Goal: Information Seeking & Learning: Learn about a topic

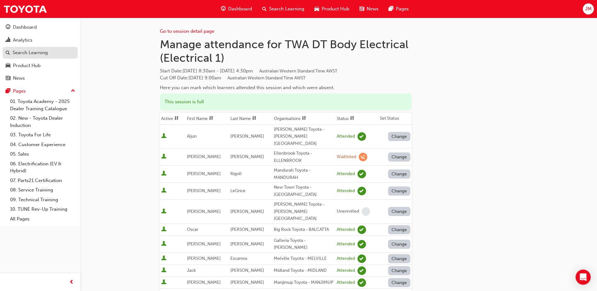
click at [23, 51] on div "Search Learning" at bounding box center [30, 52] width 35 height 7
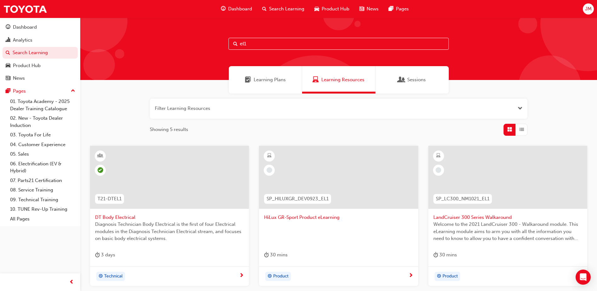
click at [194, 108] on button "button" at bounding box center [338, 108] width 377 height 20
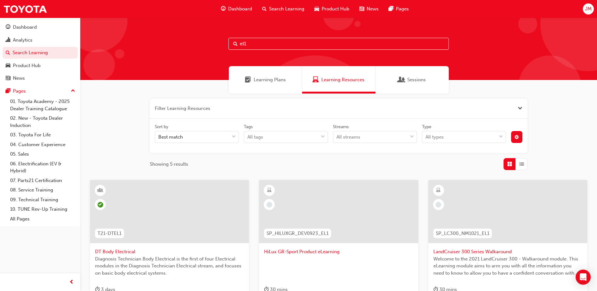
click at [337, 78] on span "Learning Resources" at bounding box center [342, 79] width 43 height 7
click at [248, 42] on input "el1" at bounding box center [338, 44] width 220 height 12
type input "el2"
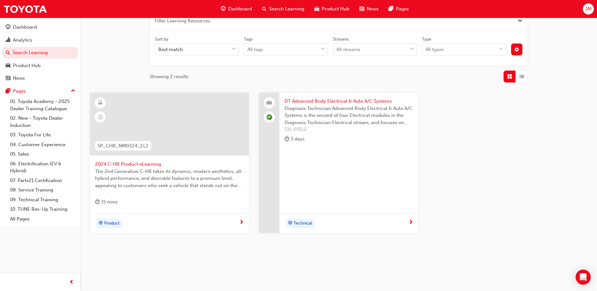
scroll to position [91, 0]
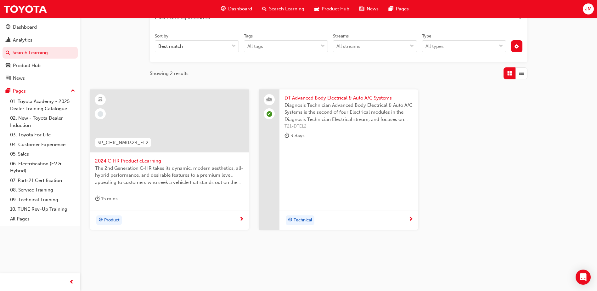
click at [323, 97] on span "DT Advanced Body Electrical & Auto A/C Systems" at bounding box center [348, 97] width 128 height 7
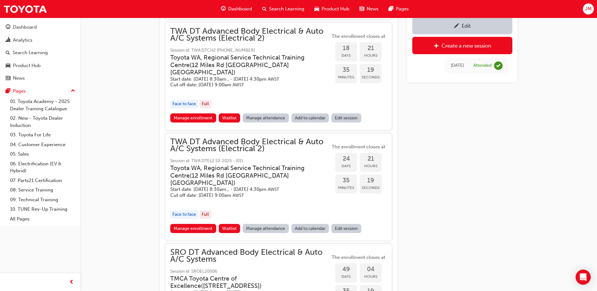
scroll to position [579, 0]
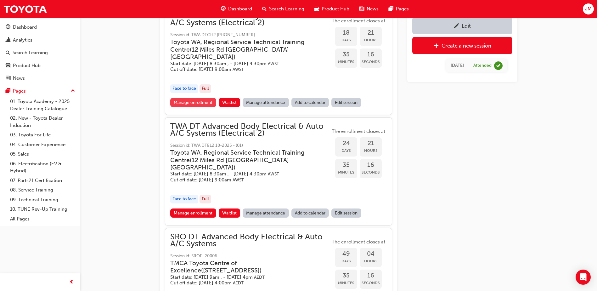
click at [206, 107] on link "Manage enrollment" at bounding box center [193, 102] width 46 height 9
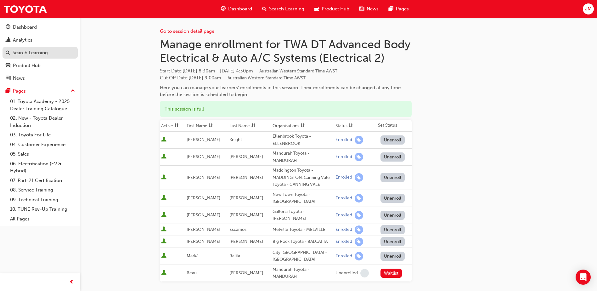
click at [33, 53] on div "Search Learning" at bounding box center [30, 52] width 35 height 7
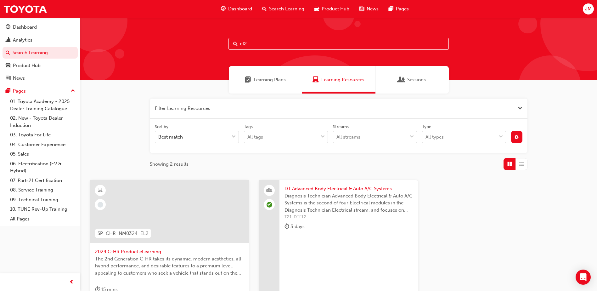
click at [327, 188] on span "DT Advanced Body Electrical & Auto A/C Systems" at bounding box center [348, 188] width 128 height 7
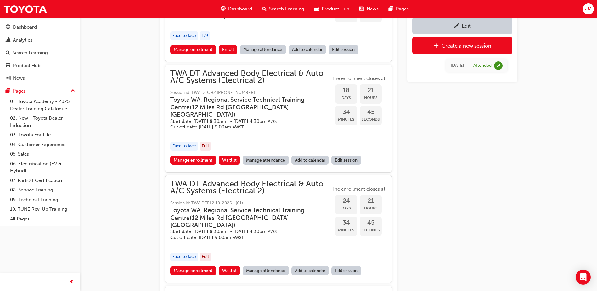
scroll to position [576, 0]
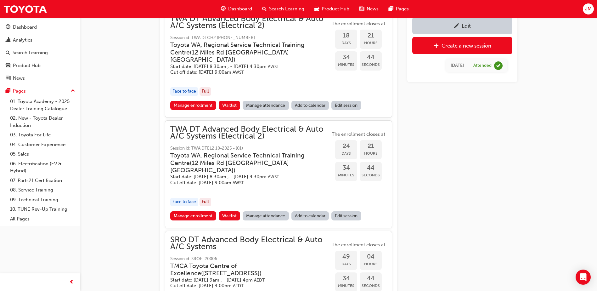
click at [265, 218] on link "Manage attendance" at bounding box center [265, 215] width 46 height 9
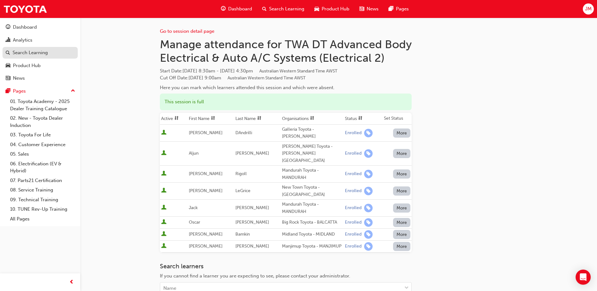
click at [30, 51] on div "Search Learning" at bounding box center [30, 52] width 35 height 7
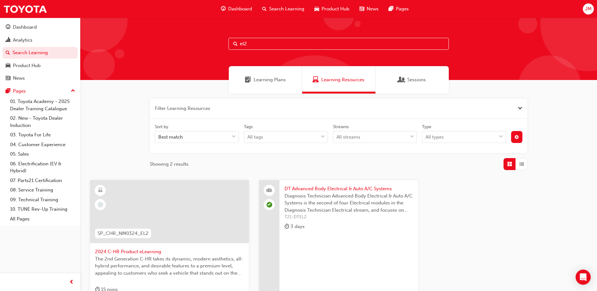
click at [343, 188] on span "DT Advanced Body Electrical & Auto A/C Systems" at bounding box center [348, 188] width 128 height 7
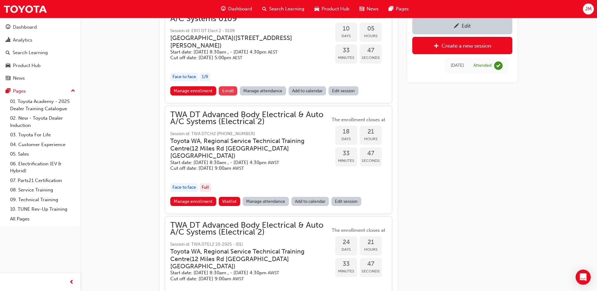
scroll to position [482, 0]
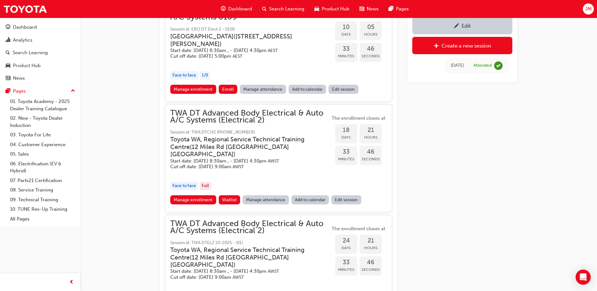
click at [262, 204] on link "Manage attendance" at bounding box center [265, 199] width 46 height 9
